Goal: Information Seeking & Learning: Find specific page/section

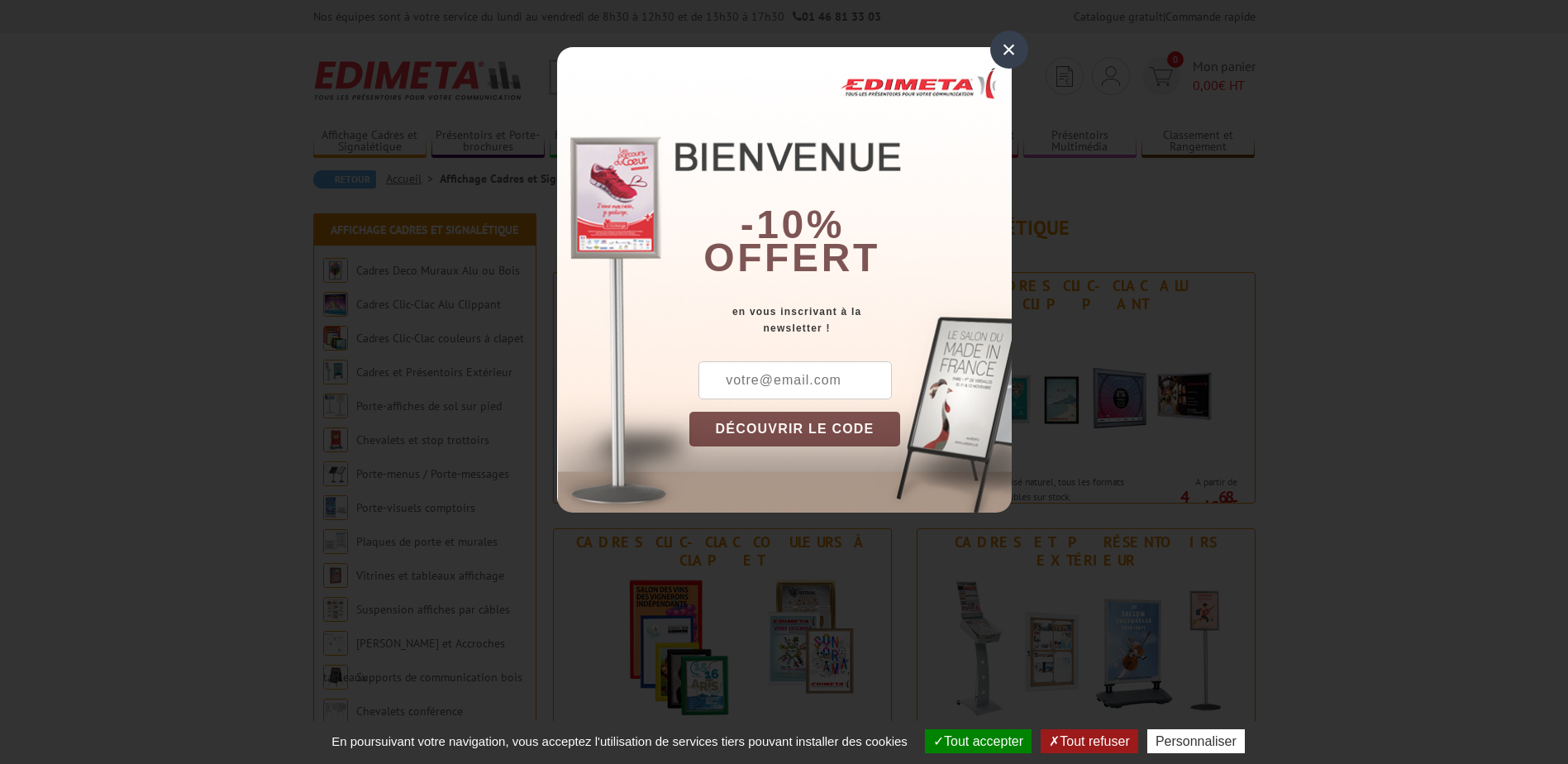
click at [1010, 49] on div "×" at bounding box center [1009, 49] width 38 height 38
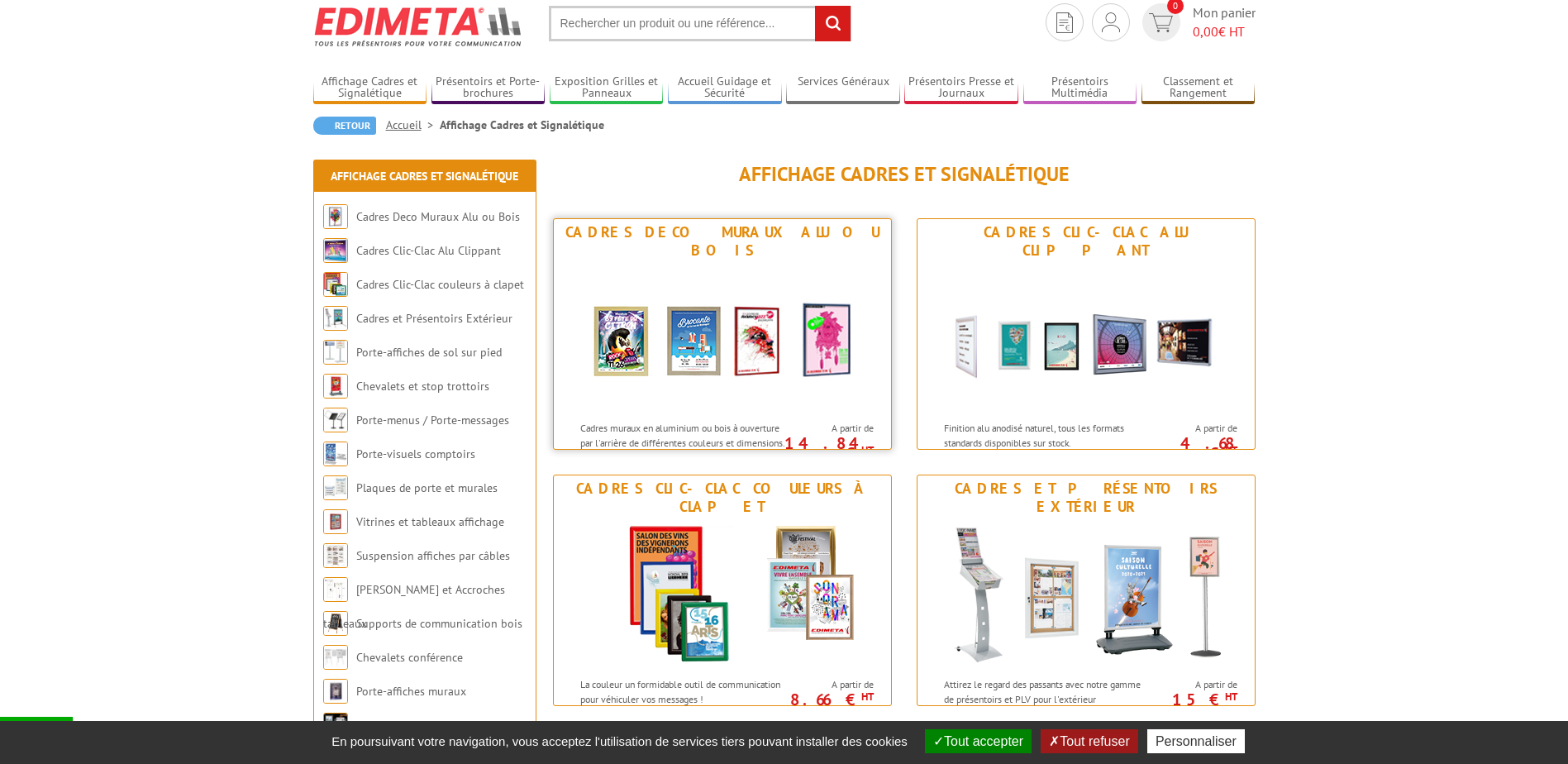
scroll to position [83, 0]
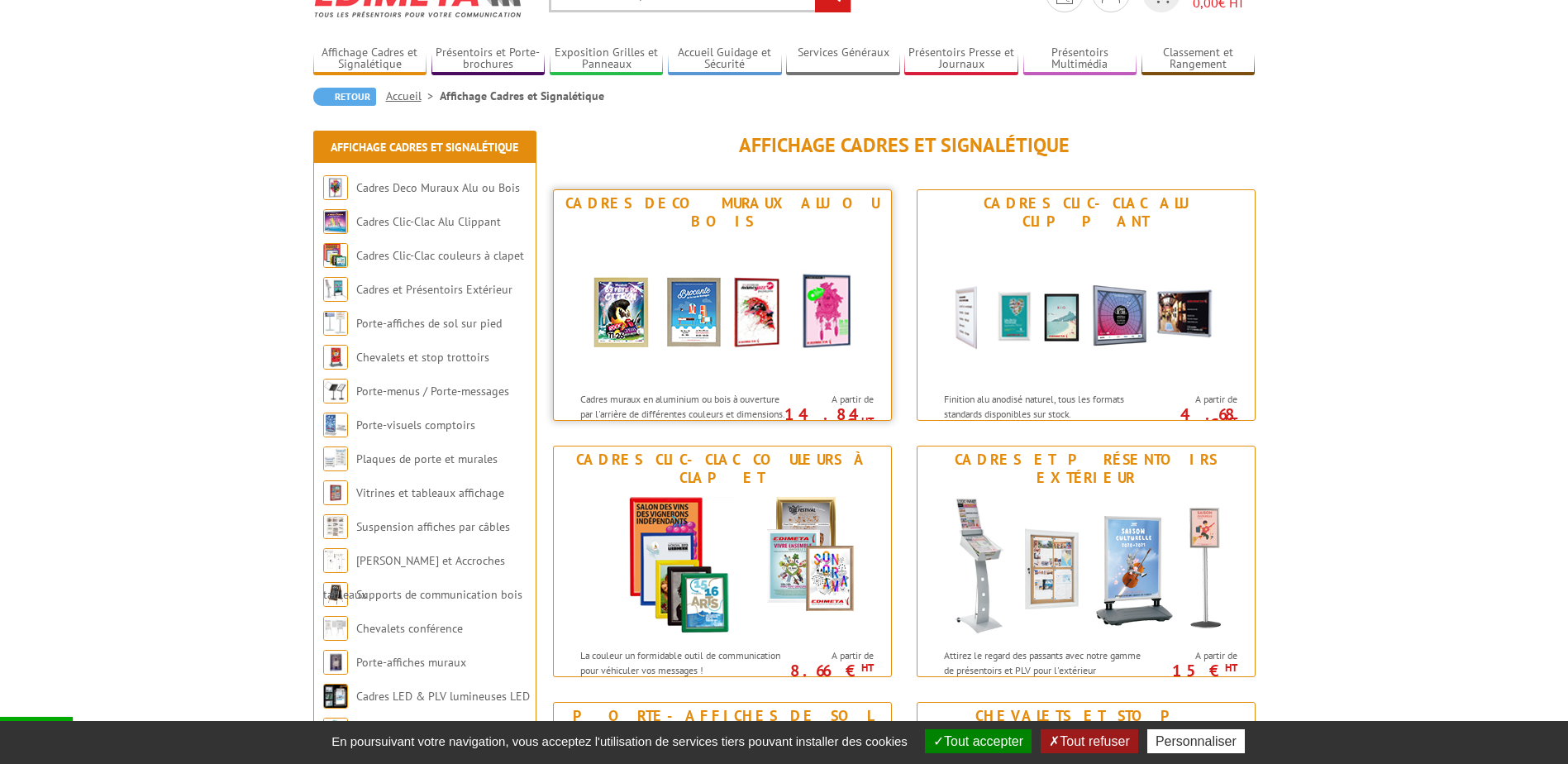
click at [727, 311] on img at bounding box center [723, 309] width 306 height 149
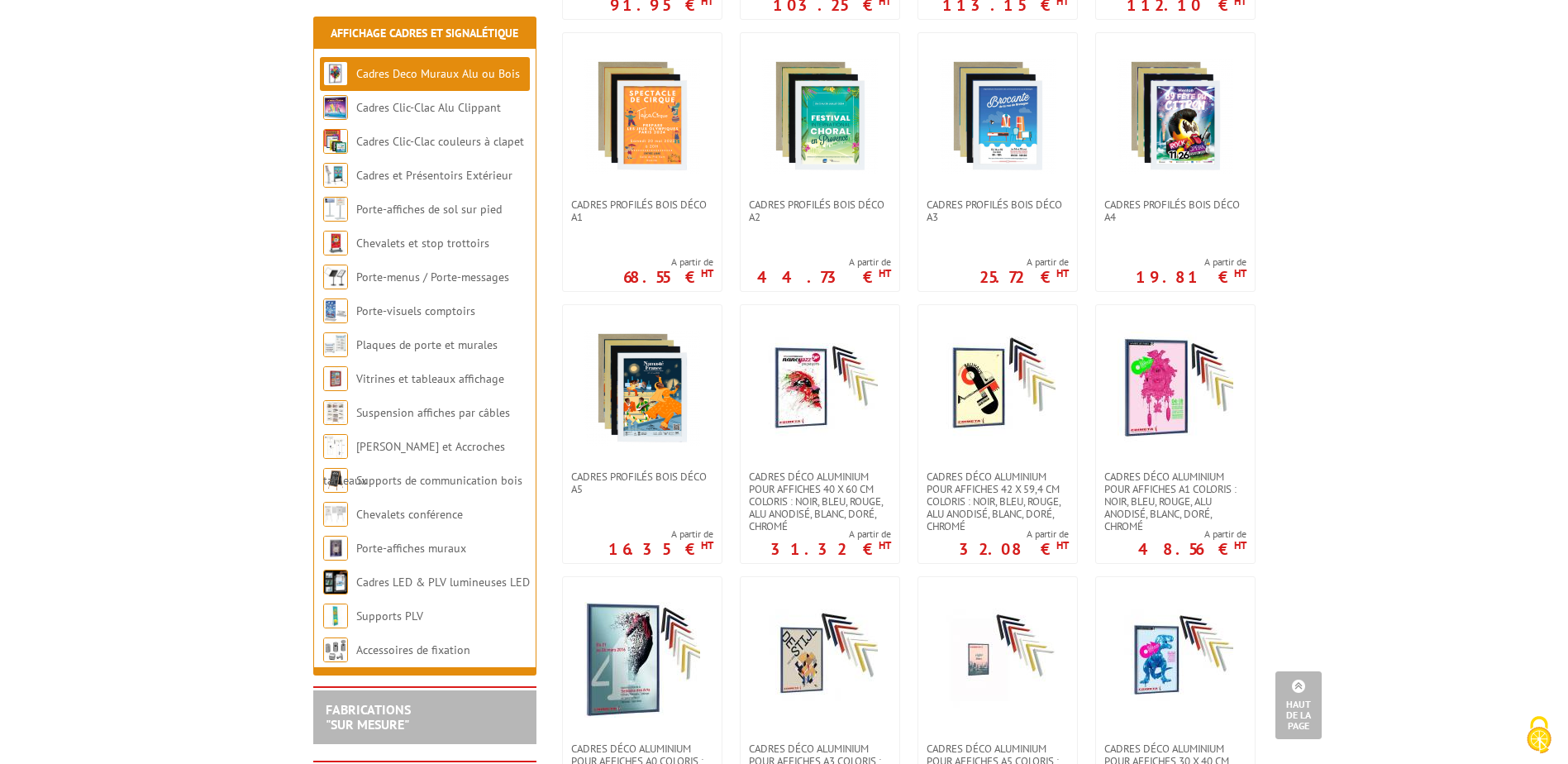
scroll to position [992, 0]
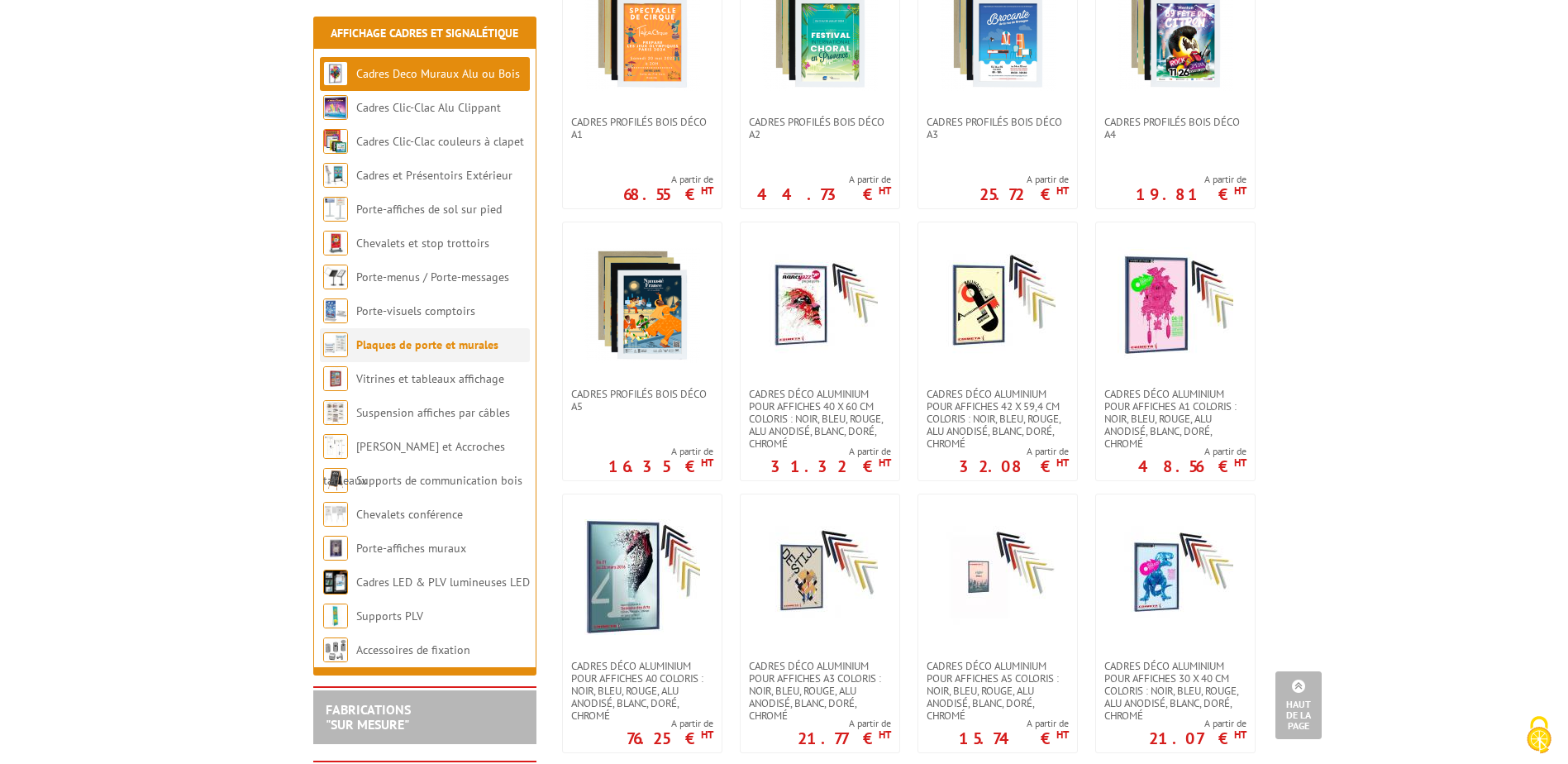
click at [398, 349] on link "Plaques de porte et murales" at bounding box center [427, 344] width 142 height 15
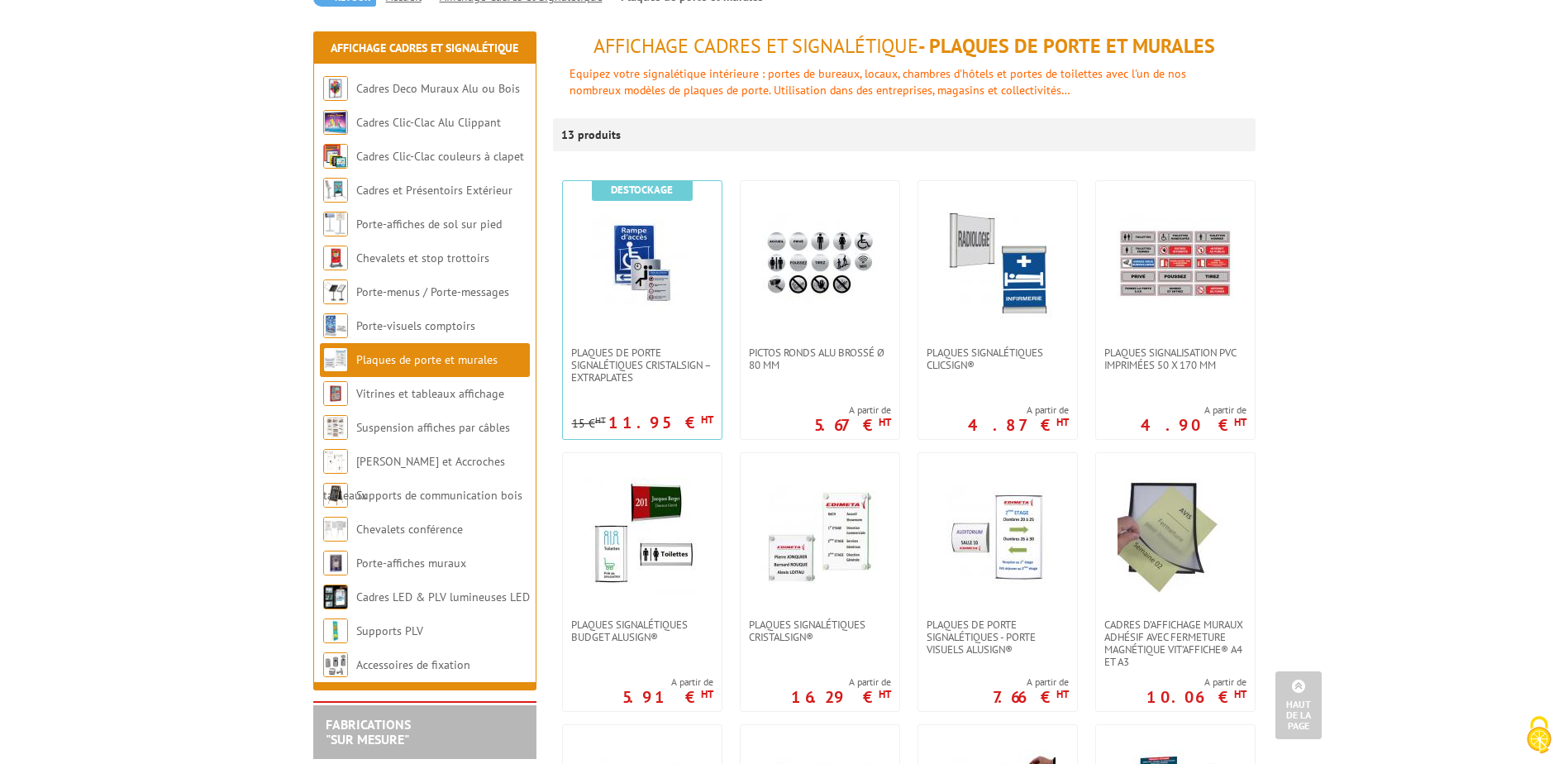
scroll to position [165, 0]
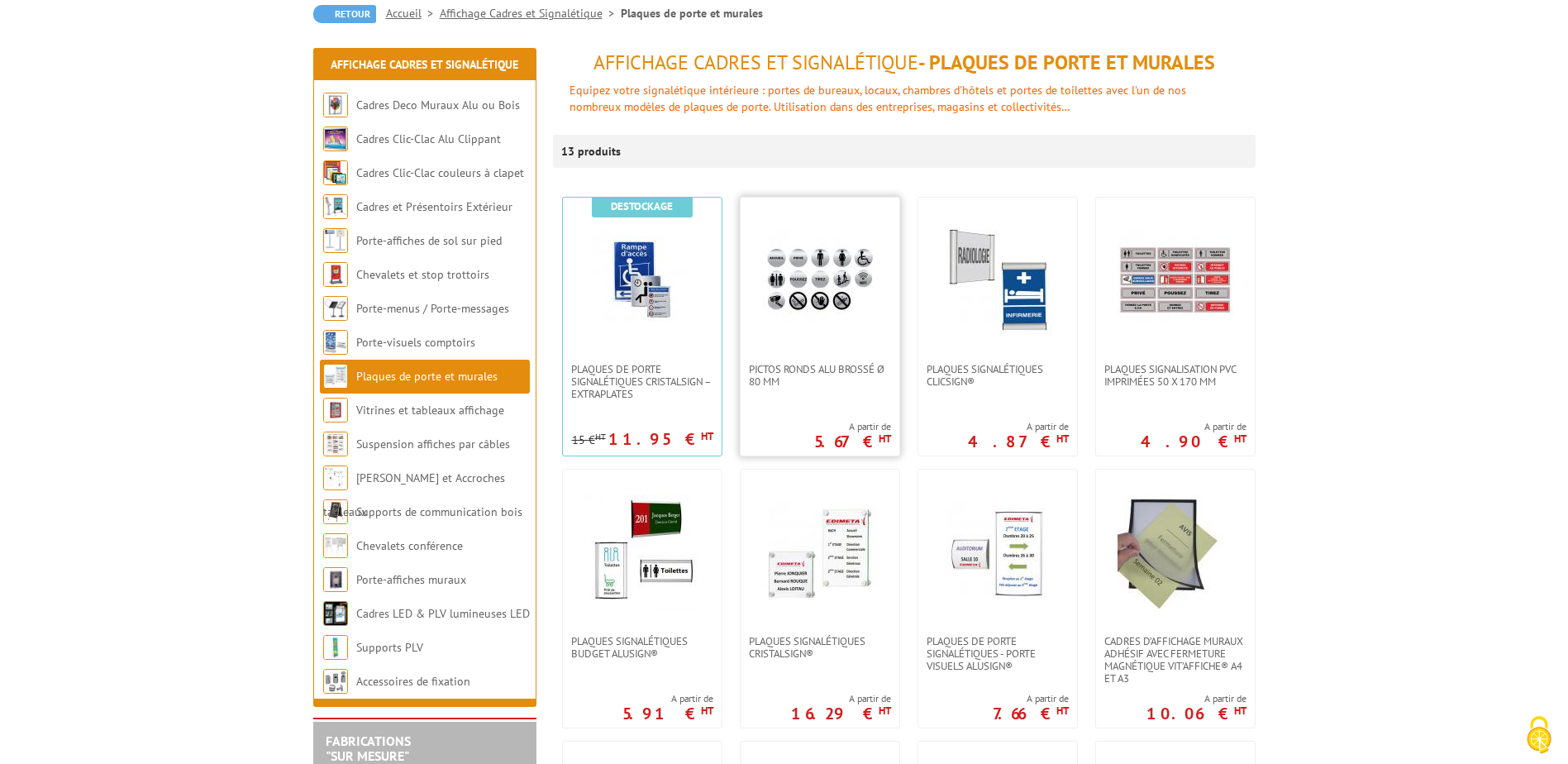
click at [842, 313] on img at bounding box center [820, 280] width 116 height 116
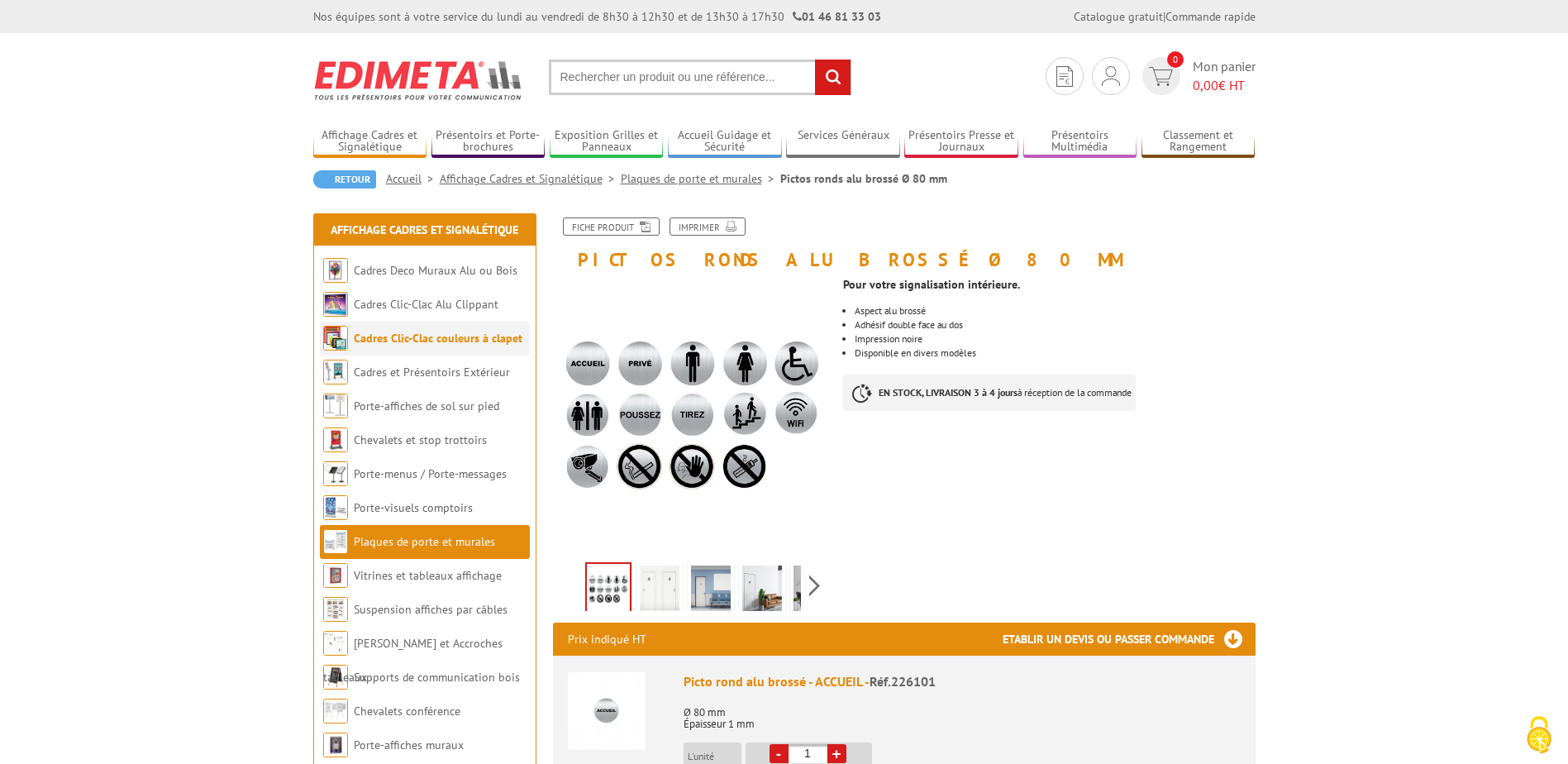
click at [476, 339] on link "Cadres Clic-Clac couleurs à clapet" at bounding box center [438, 338] width 169 height 15
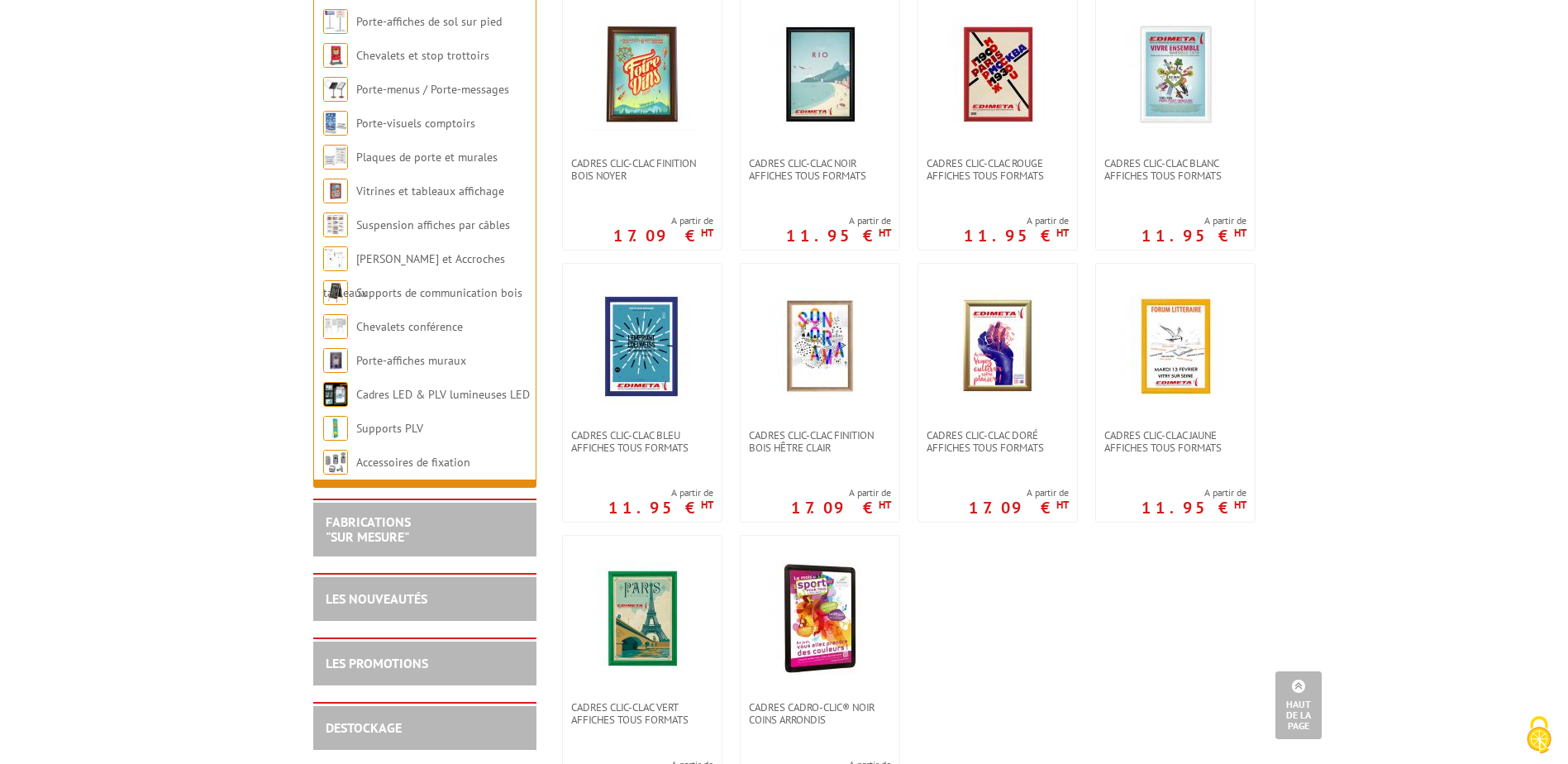
scroll to position [414, 0]
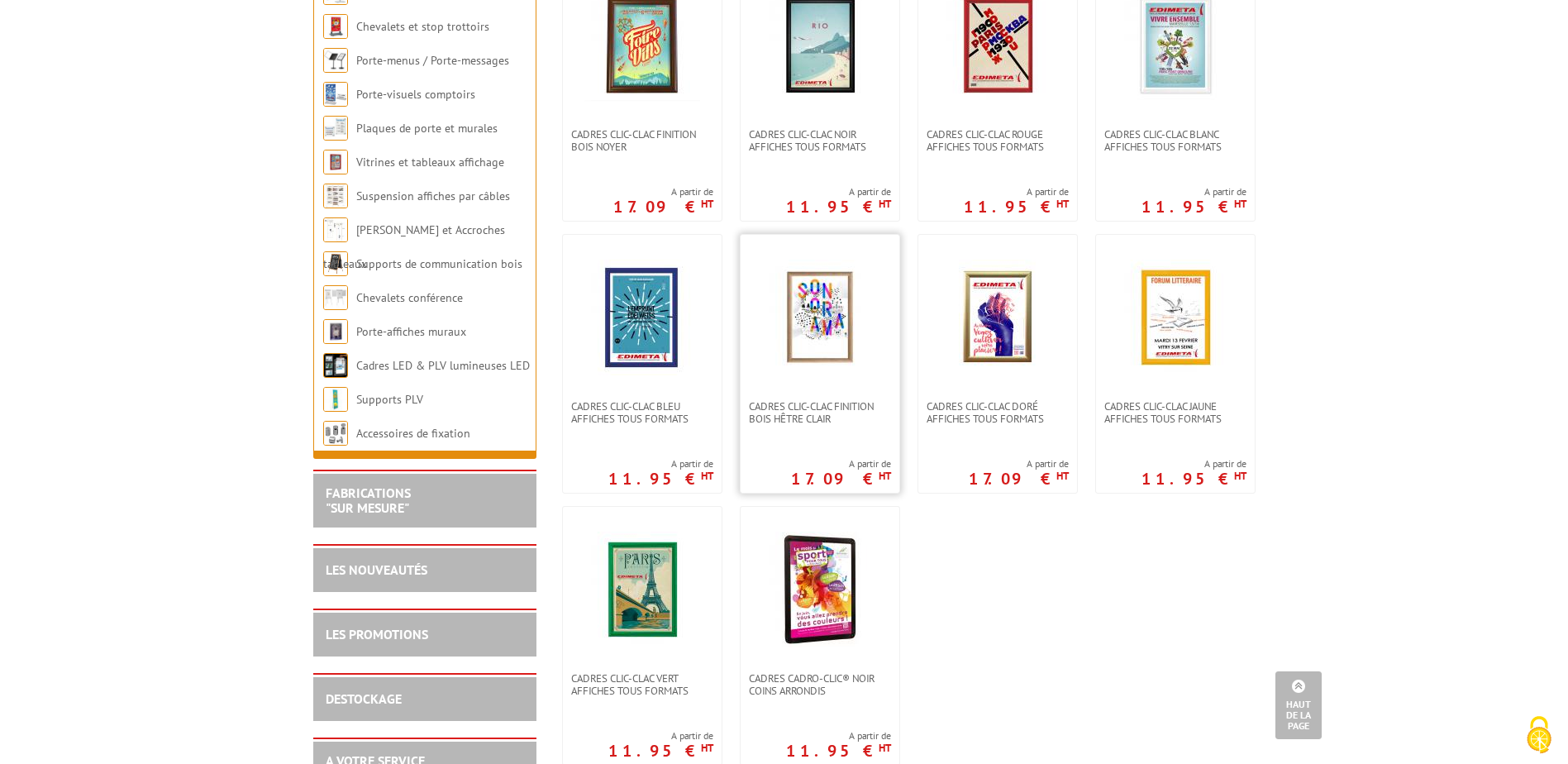
click at [827, 358] on img at bounding box center [820, 317] width 116 height 116
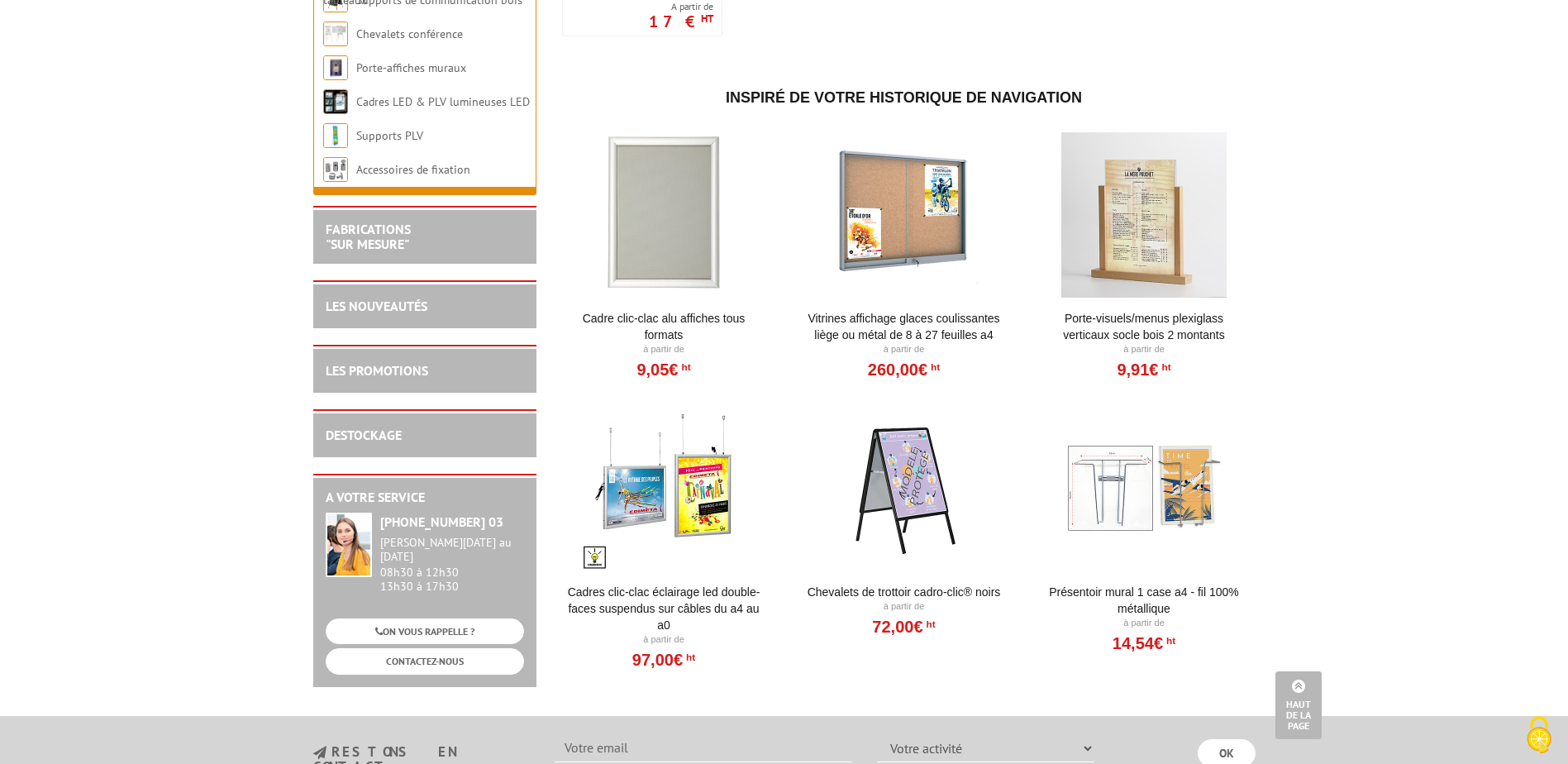
scroll to position [1405, 0]
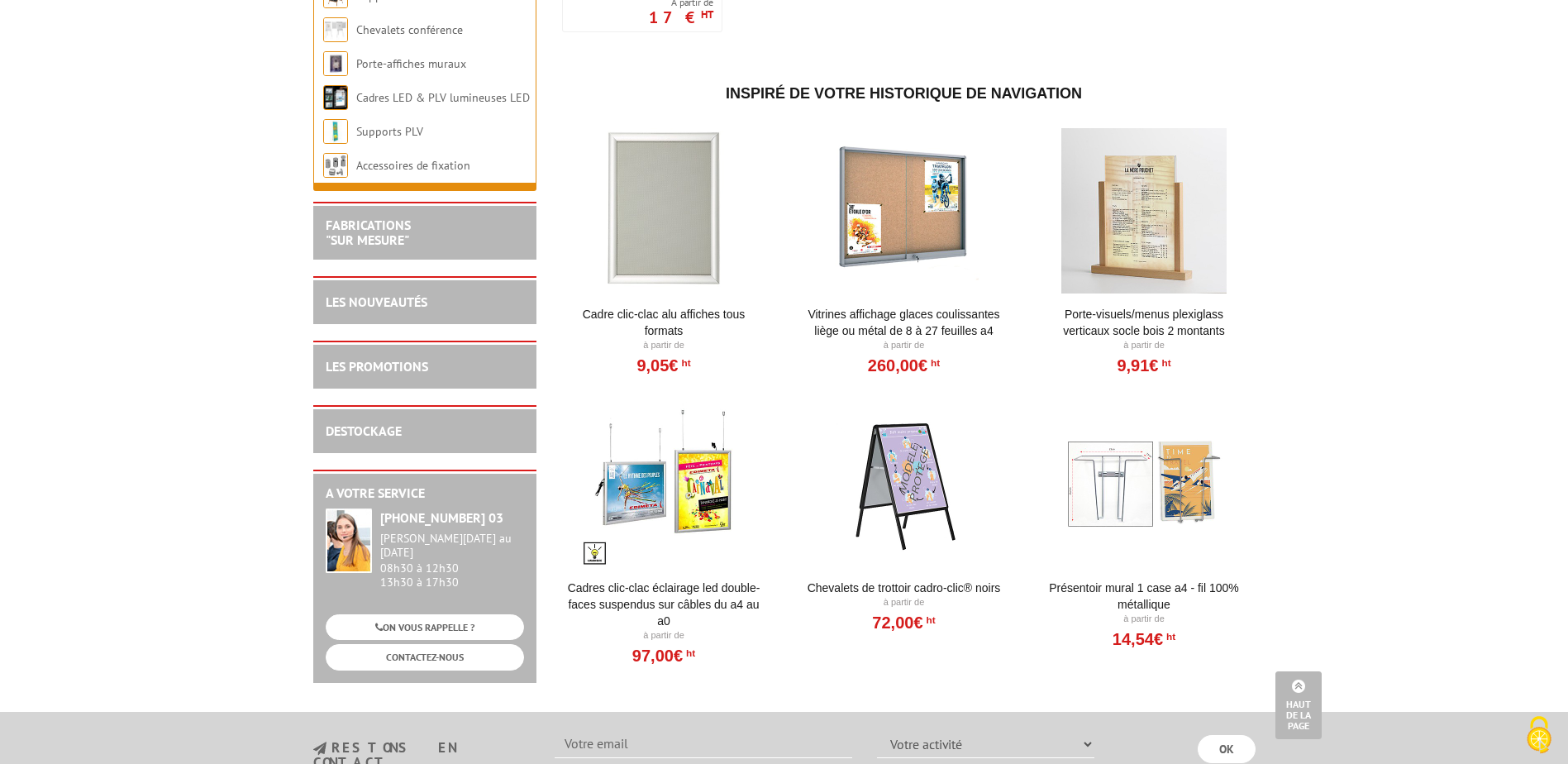
click at [1161, 256] on div at bounding box center [1144, 210] width 204 height 165
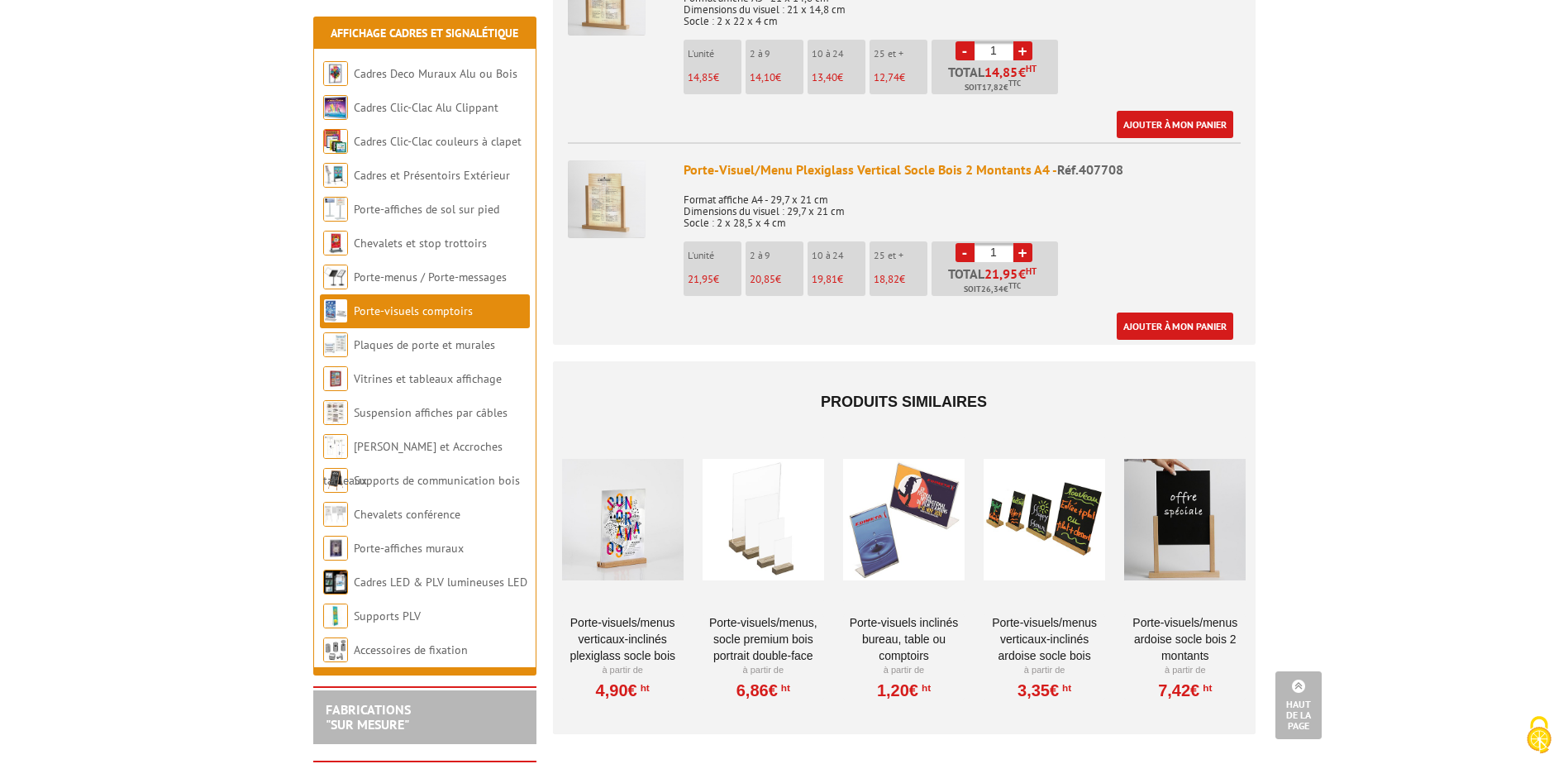
scroll to position [1157, 0]
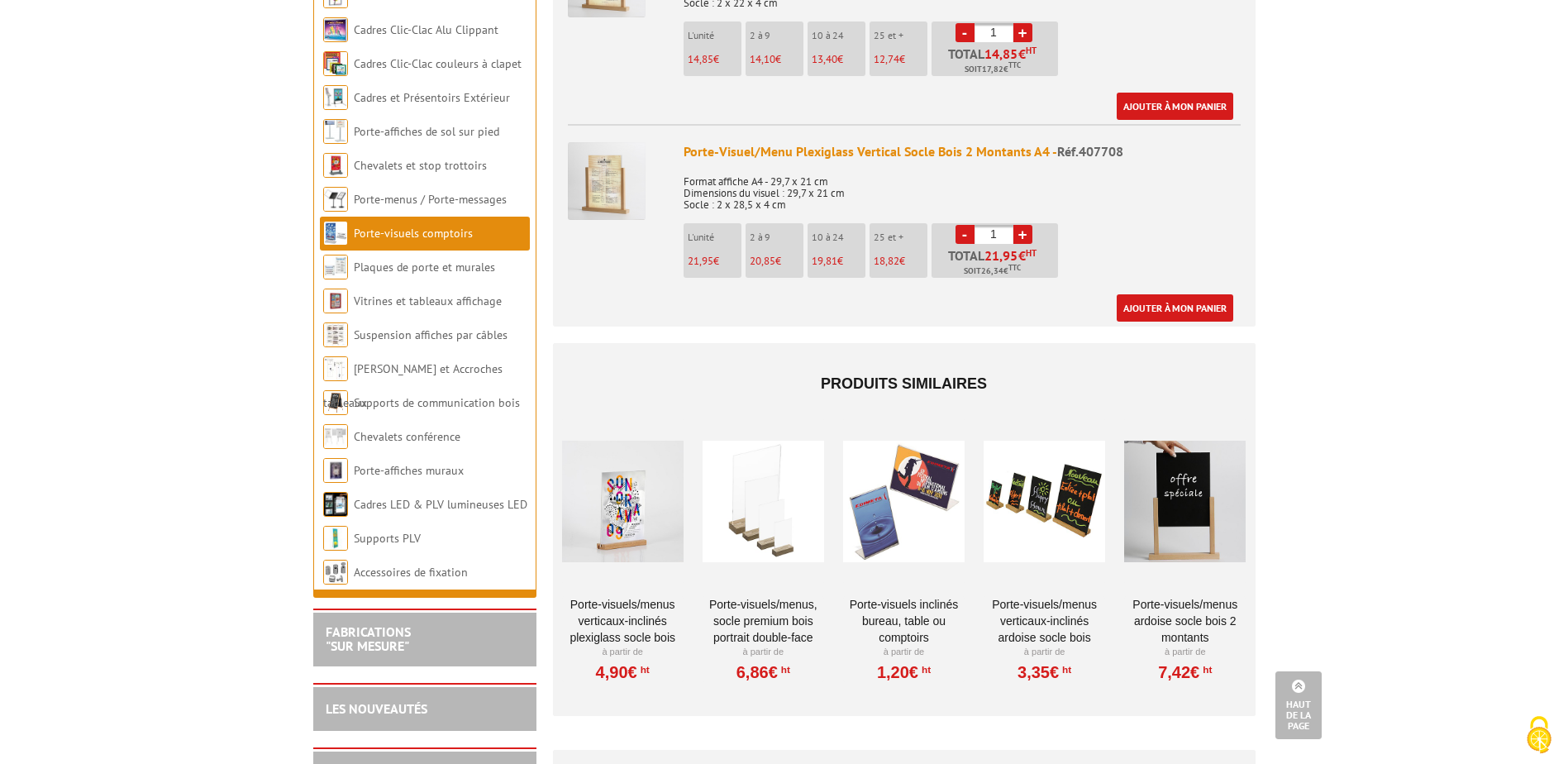
click at [1037, 517] on div at bounding box center [1044, 501] width 122 height 165
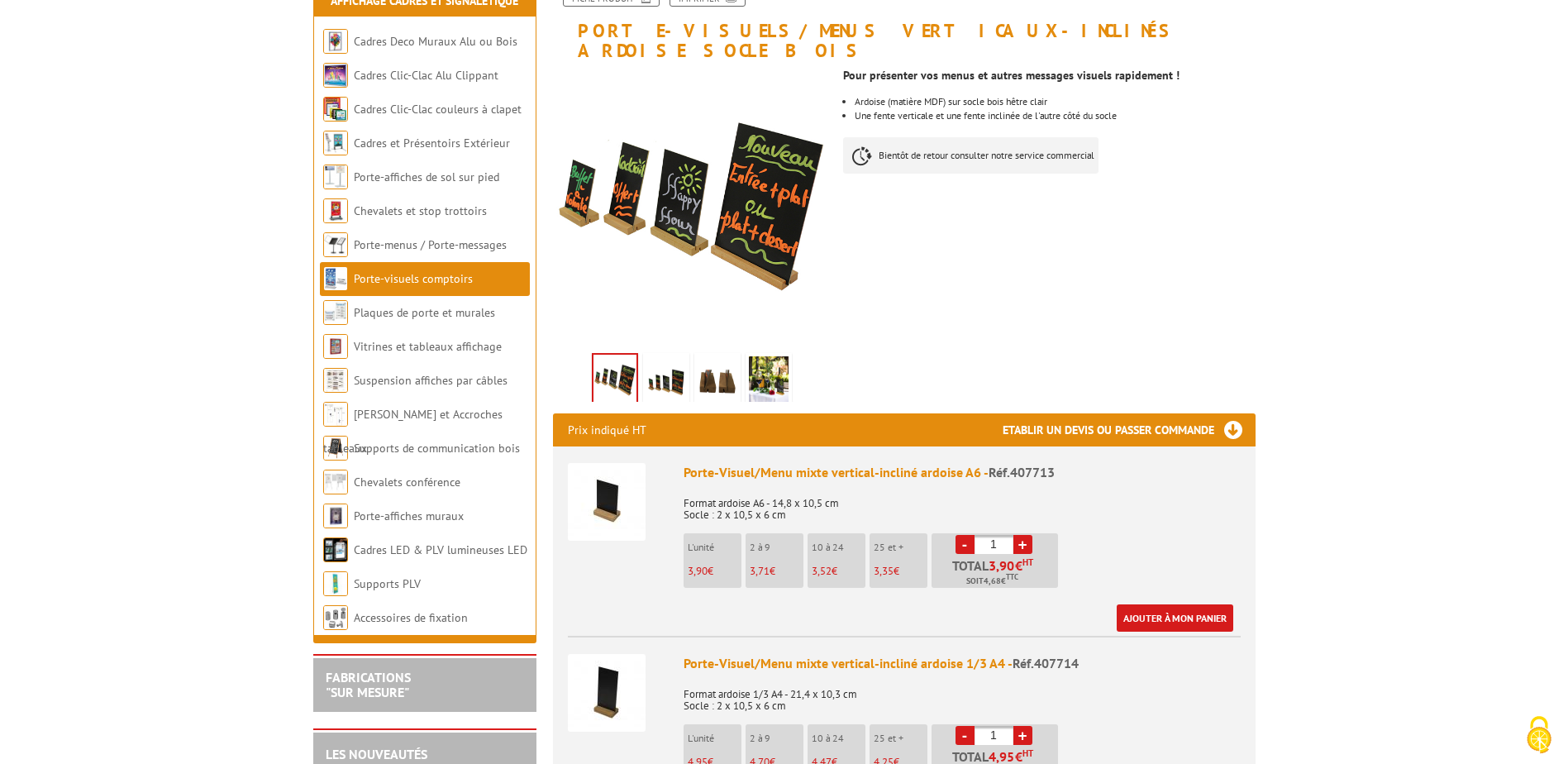
scroll to position [248, 0]
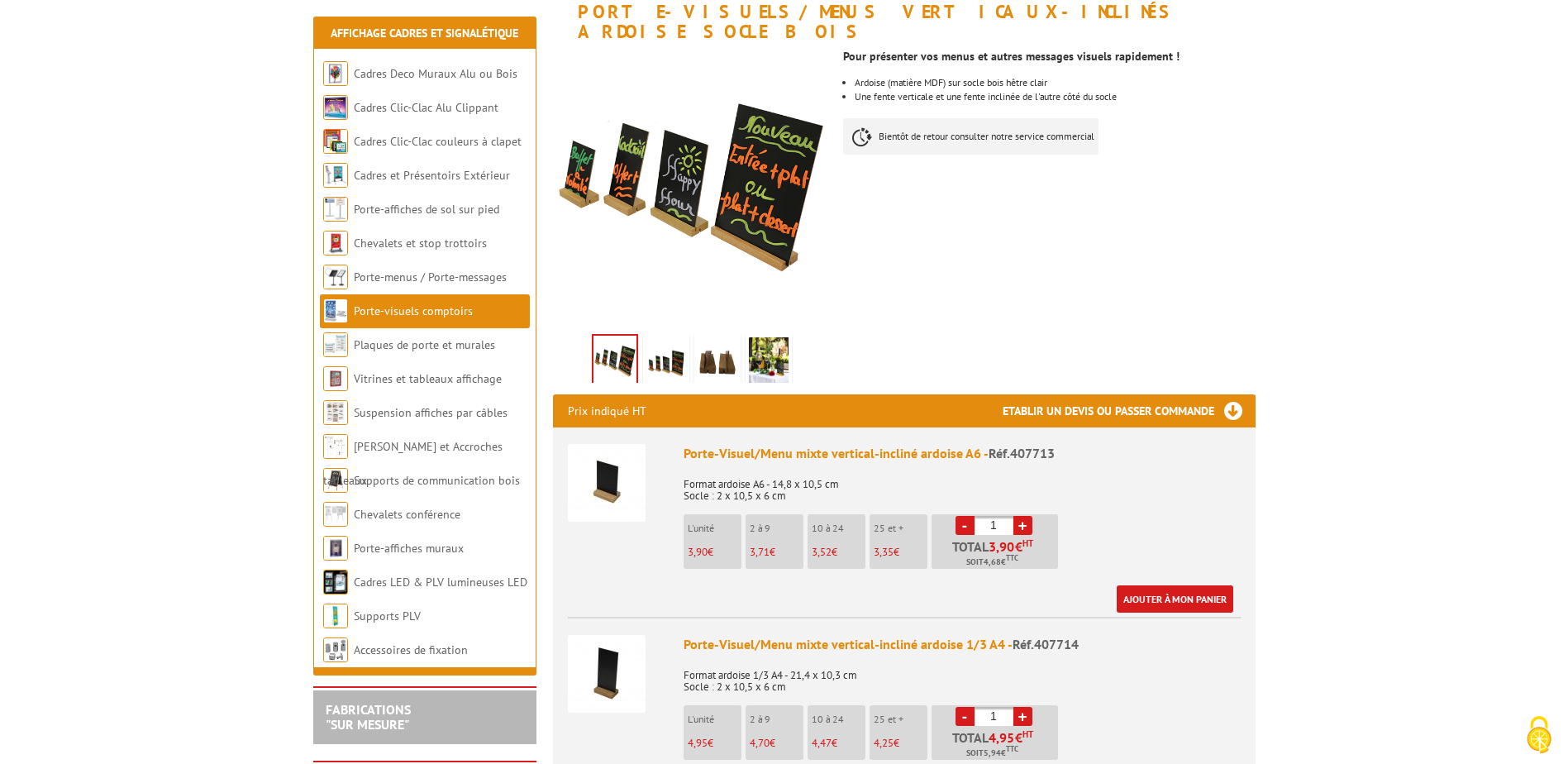
click at [663, 345] on img at bounding box center [666, 363] width 40 height 52
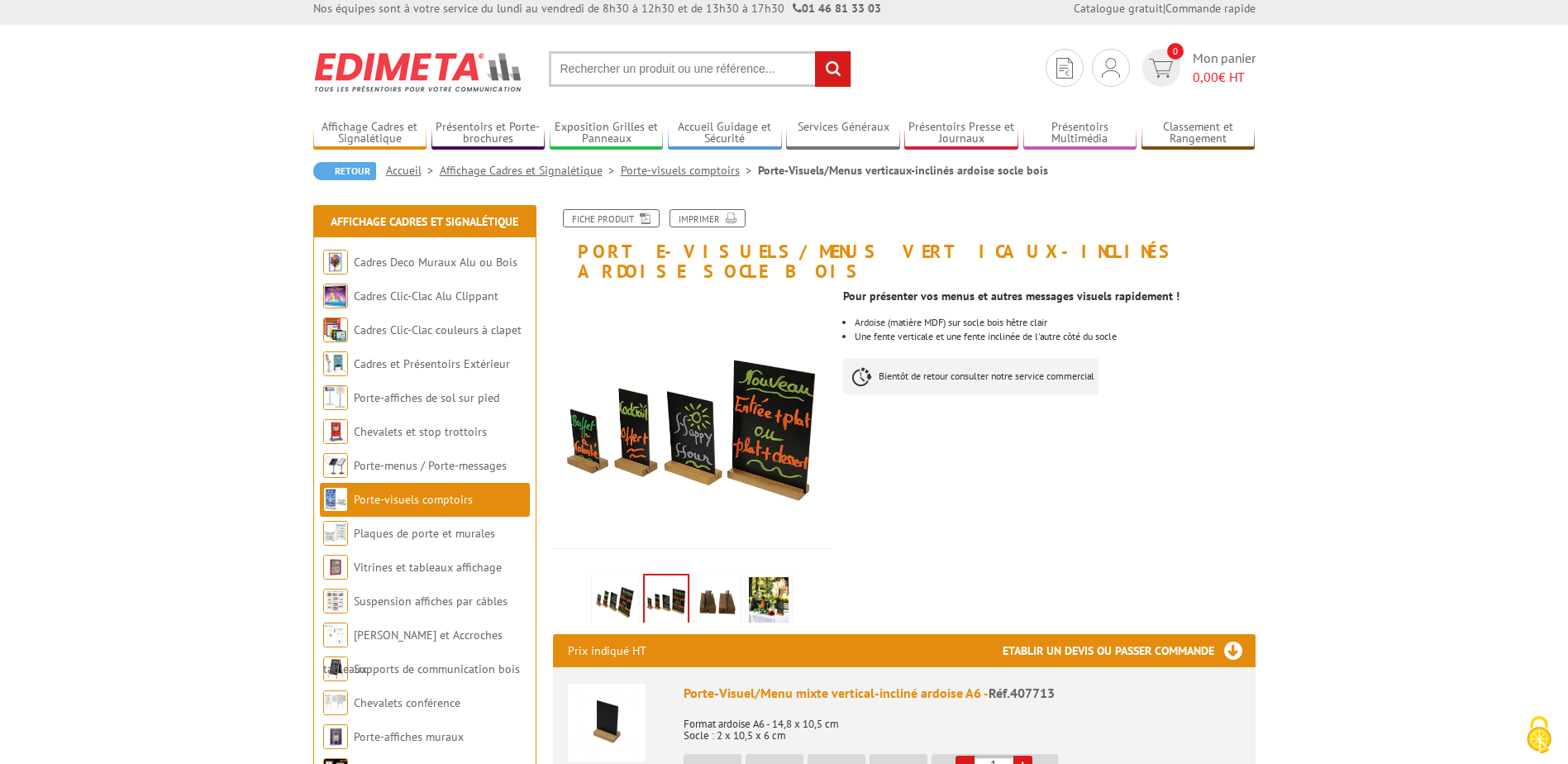
scroll to position [0, 0]
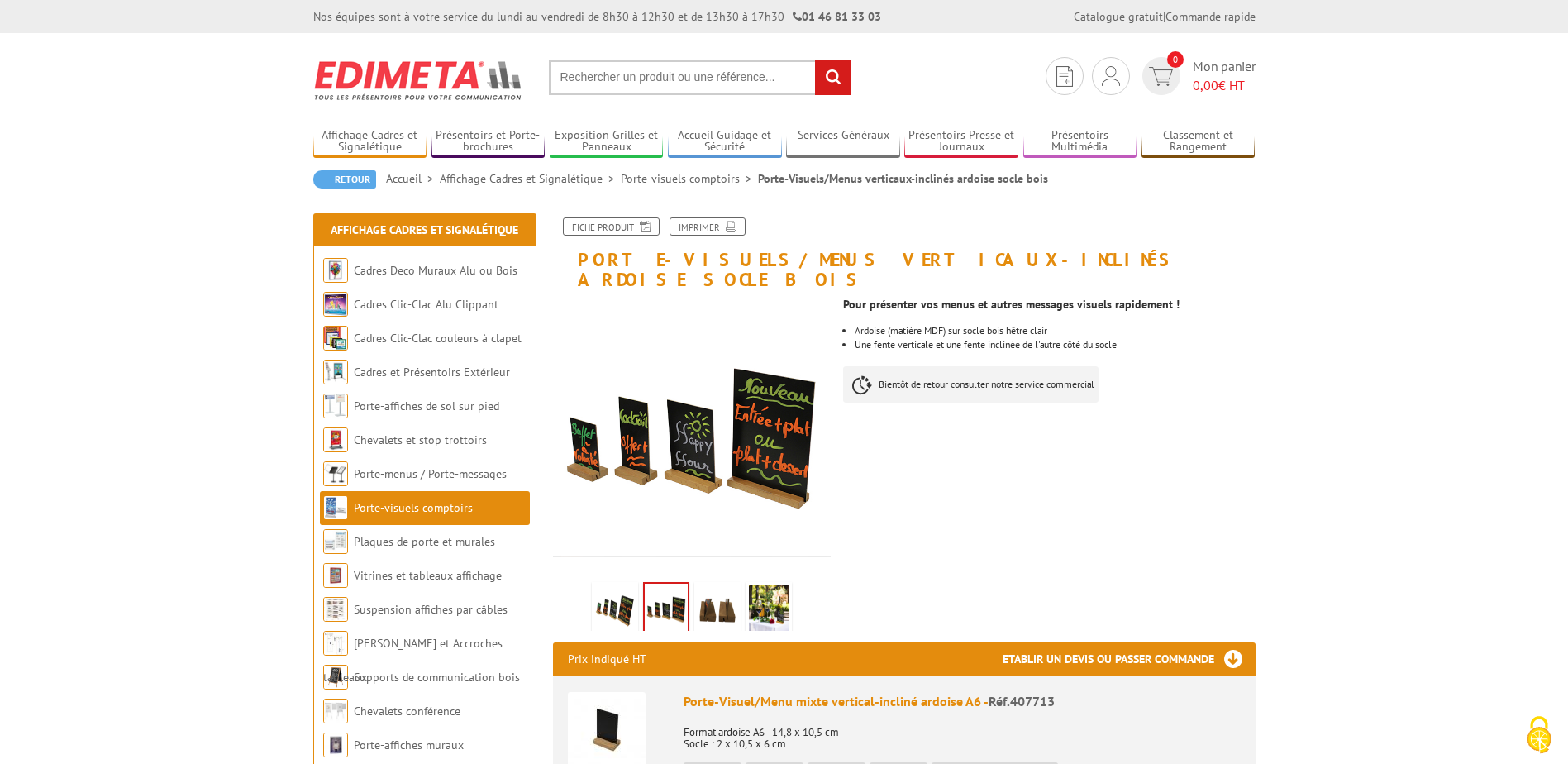
click at [609, 92] on input "text" at bounding box center [701, 77] width 302 height 35
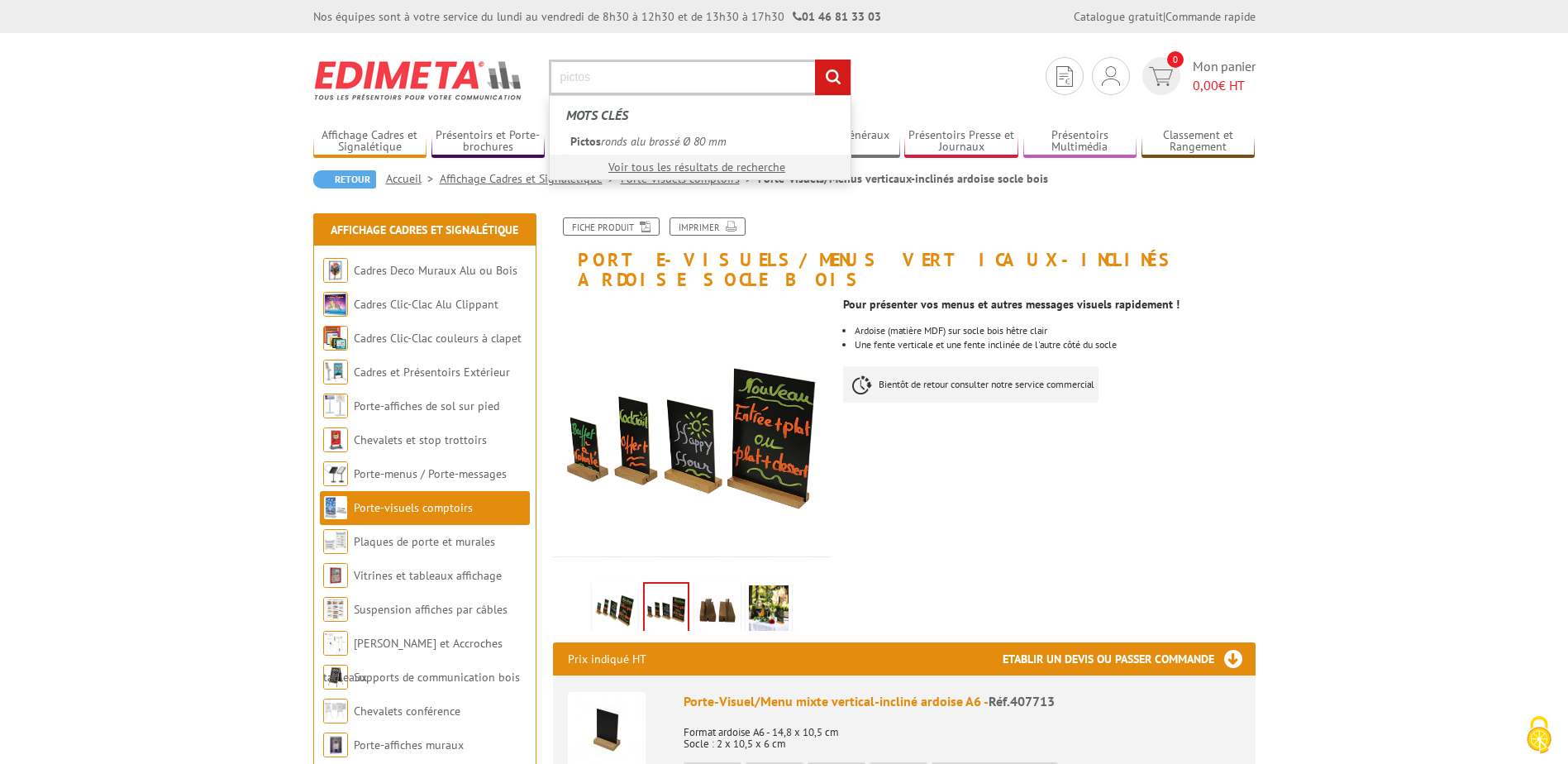
type input "pictos"
click at [834, 67] on input "rechercher" at bounding box center [832, 77] width 35 height 35
